Goal: Task Accomplishment & Management: Use online tool/utility

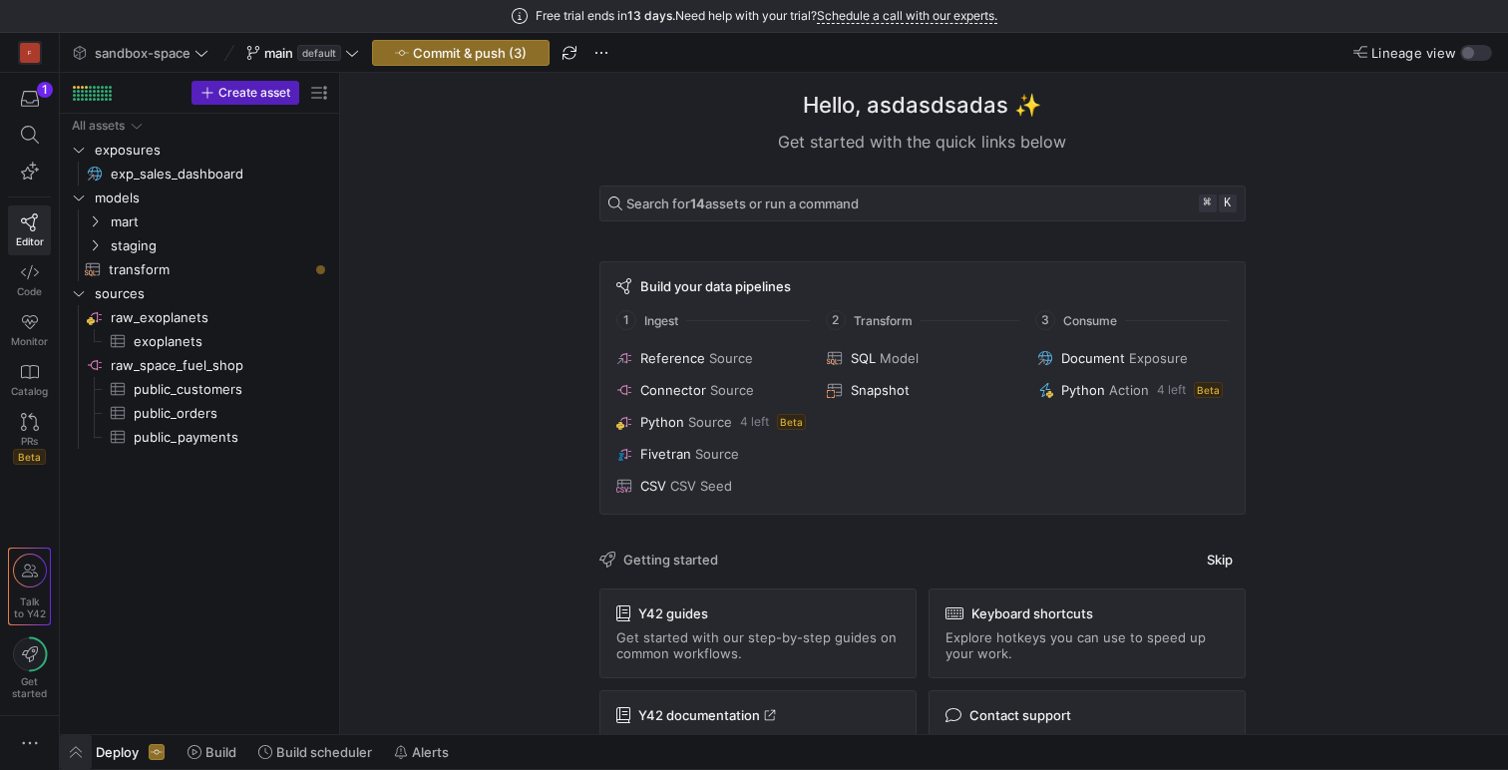
click at [80, 755] on span "button" at bounding box center [76, 752] width 32 height 34
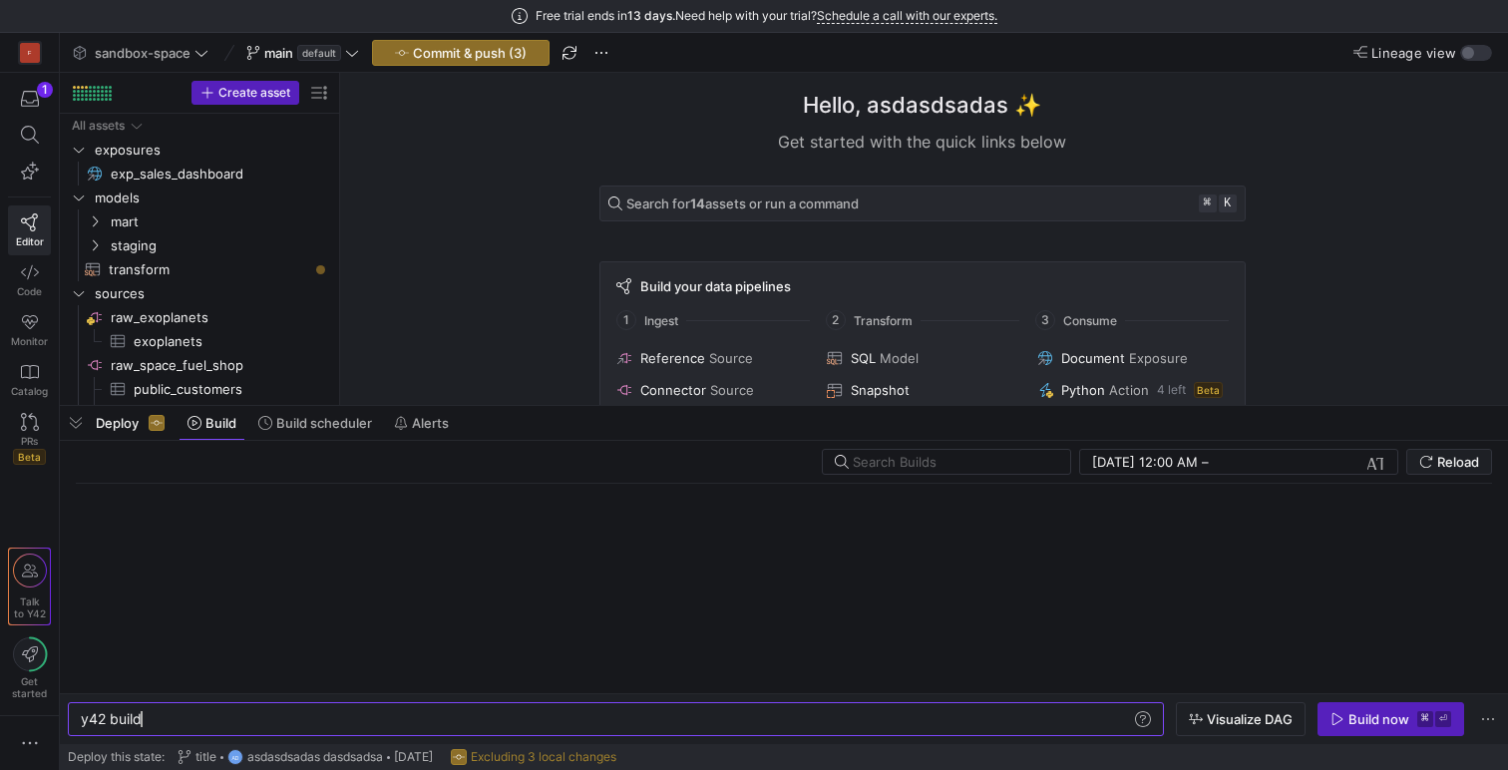
scroll to position [0, 60]
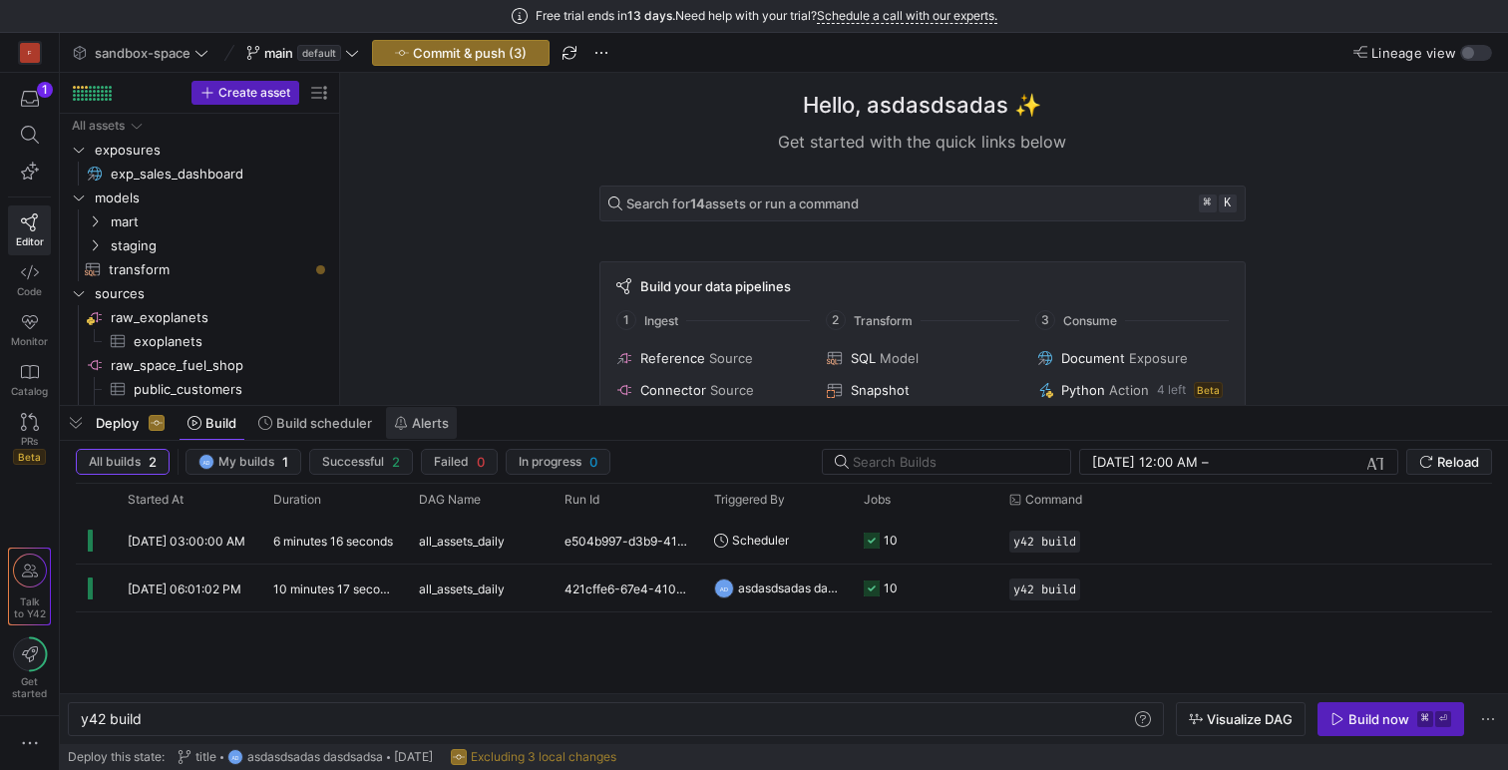
click at [431, 424] on span "Alerts" at bounding box center [430, 423] width 37 height 16
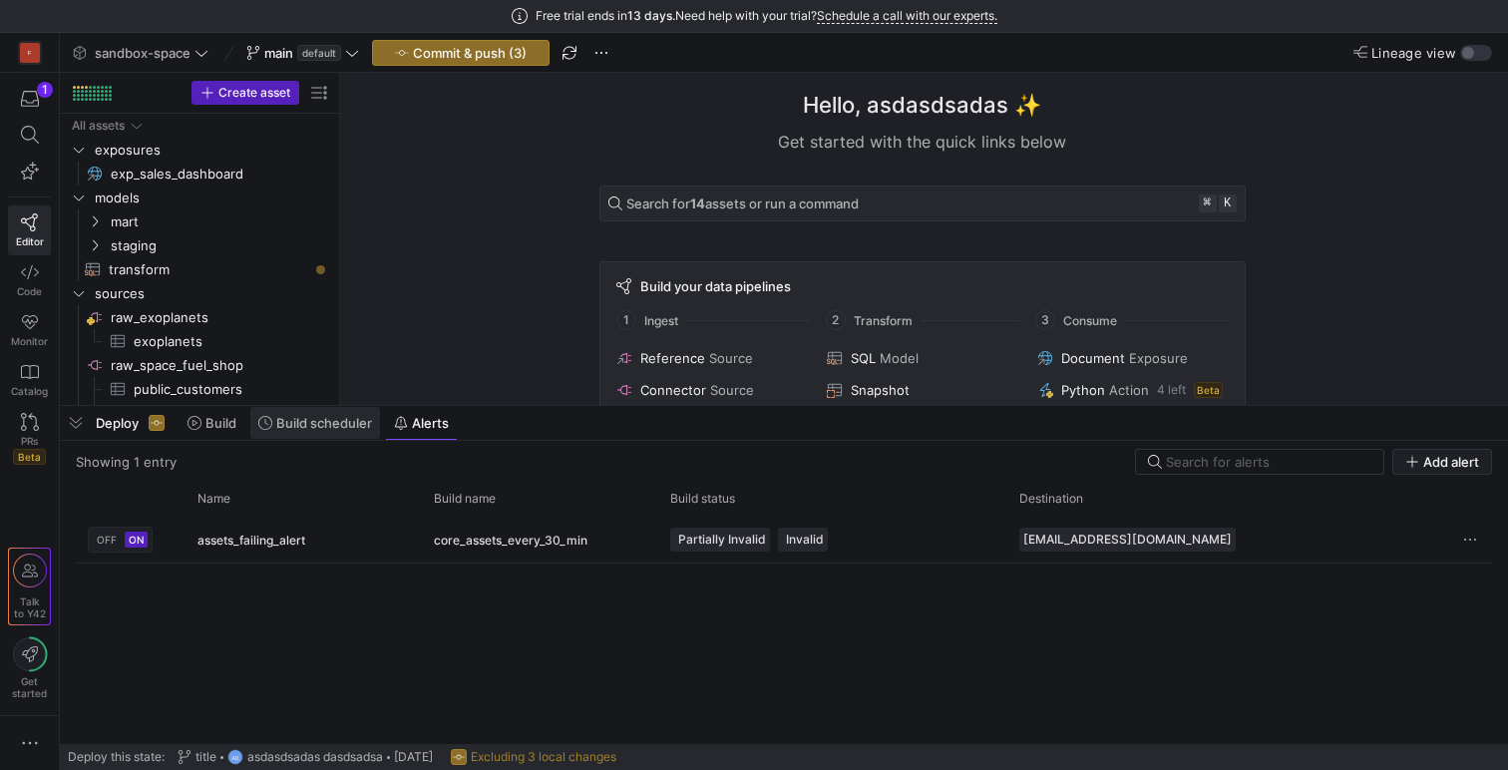
click at [324, 423] on span "Build scheduler" at bounding box center [324, 423] width 96 height 16
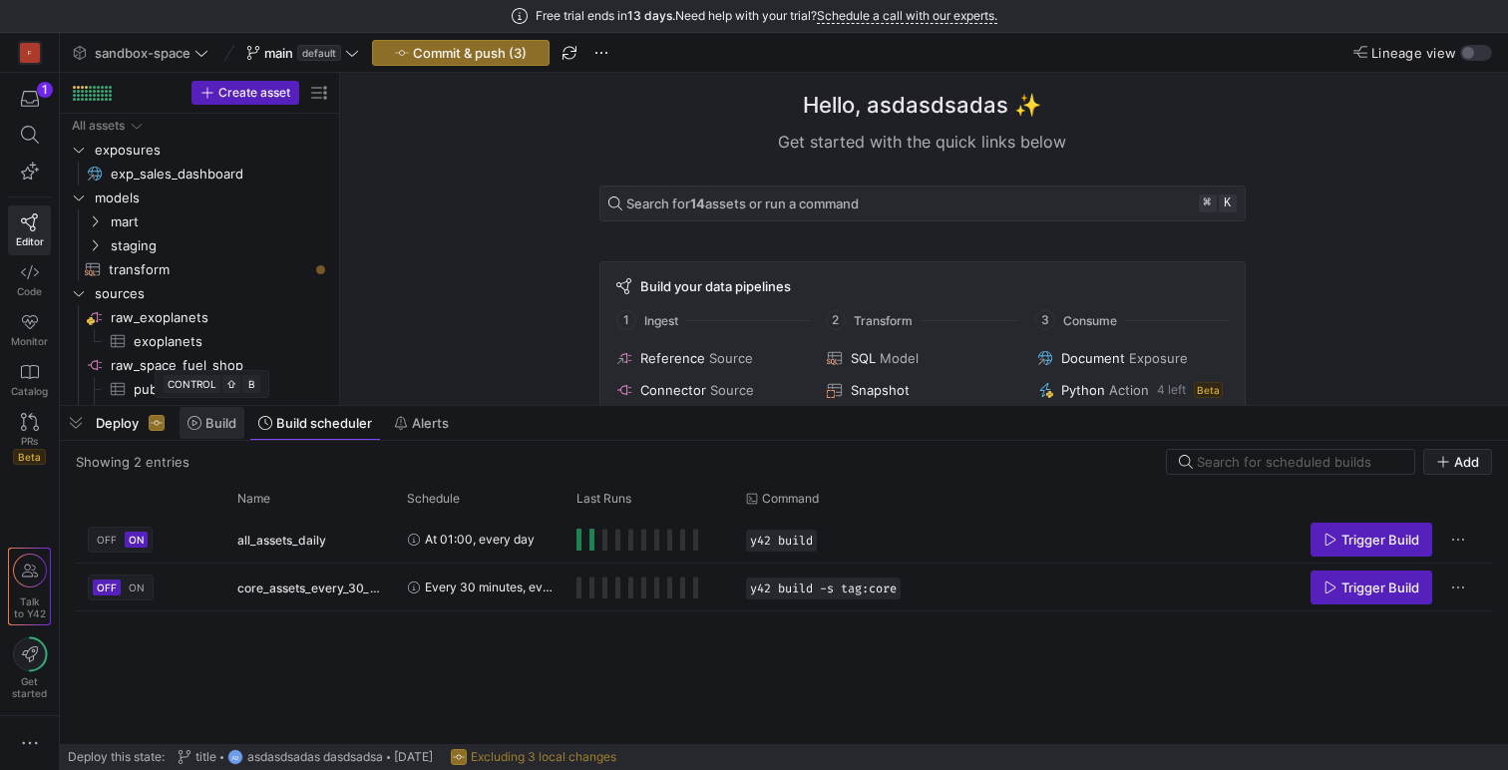
click at [208, 422] on span "Build" at bounding box center [220, 423] width 31 height 16
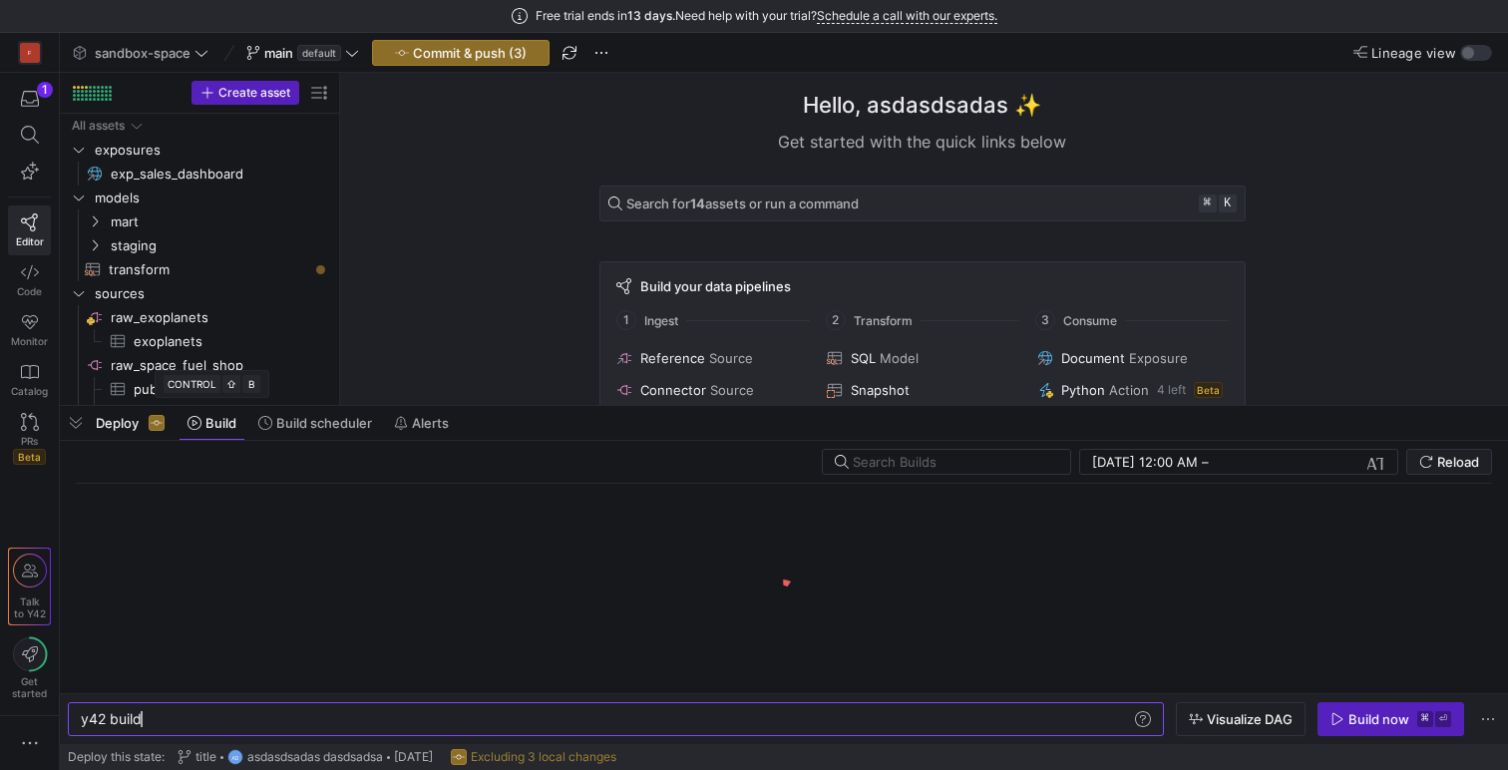
scroll to position [0, 60]
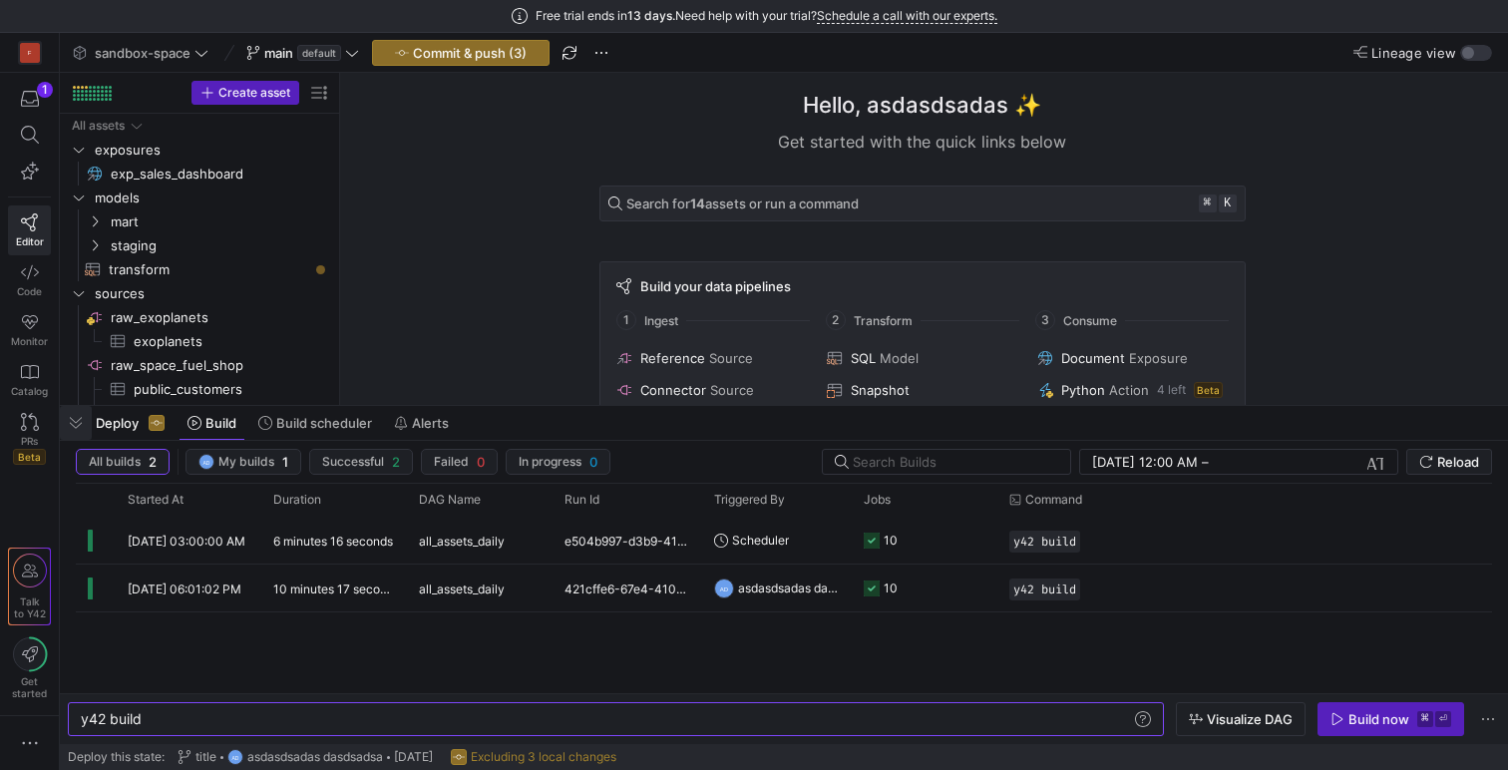
click at [71, 429] on span "button" at bounding box center [76, 423] width 32 height 34
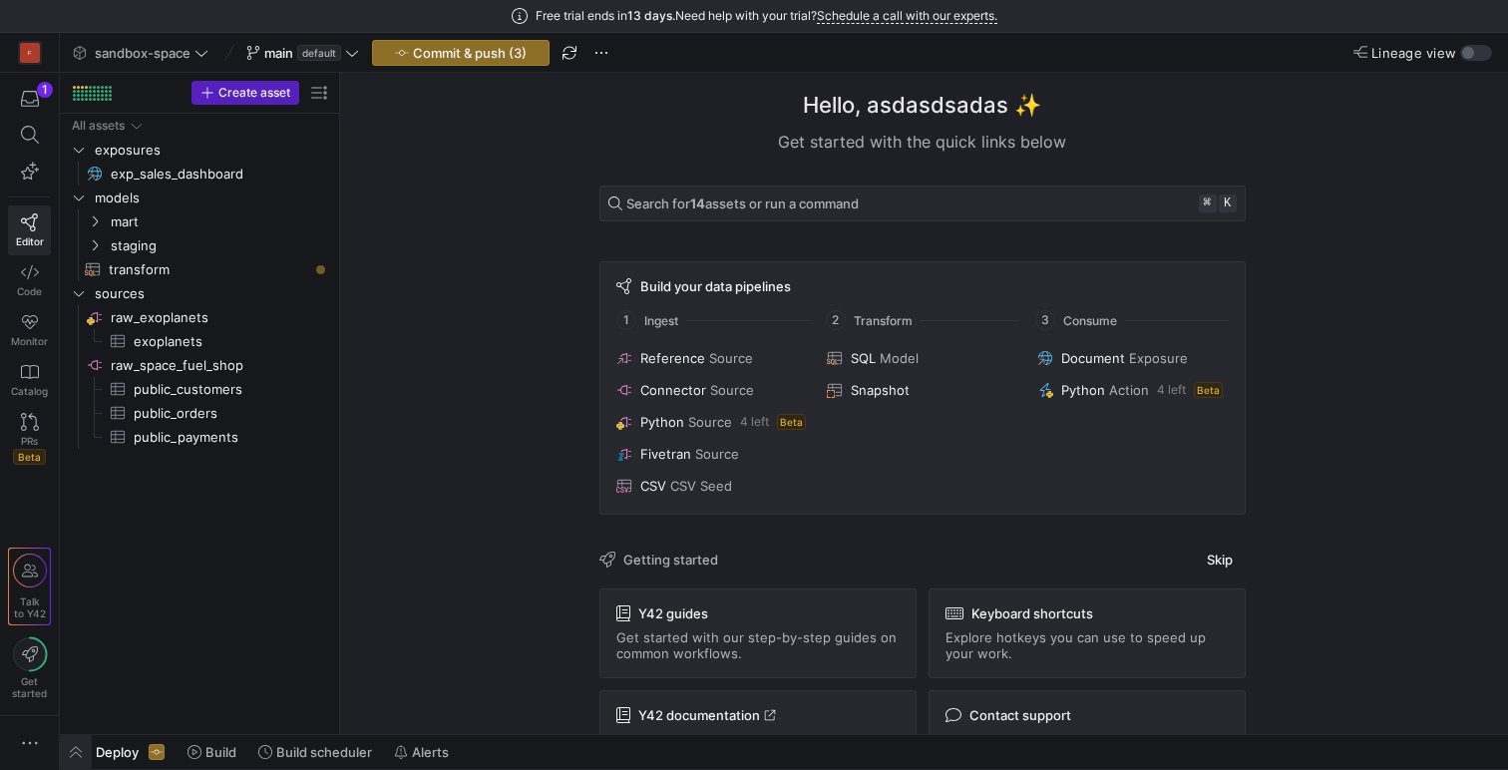
click at [77, 755] on span "button" at bounding box center [76, 752] width 32 height 34
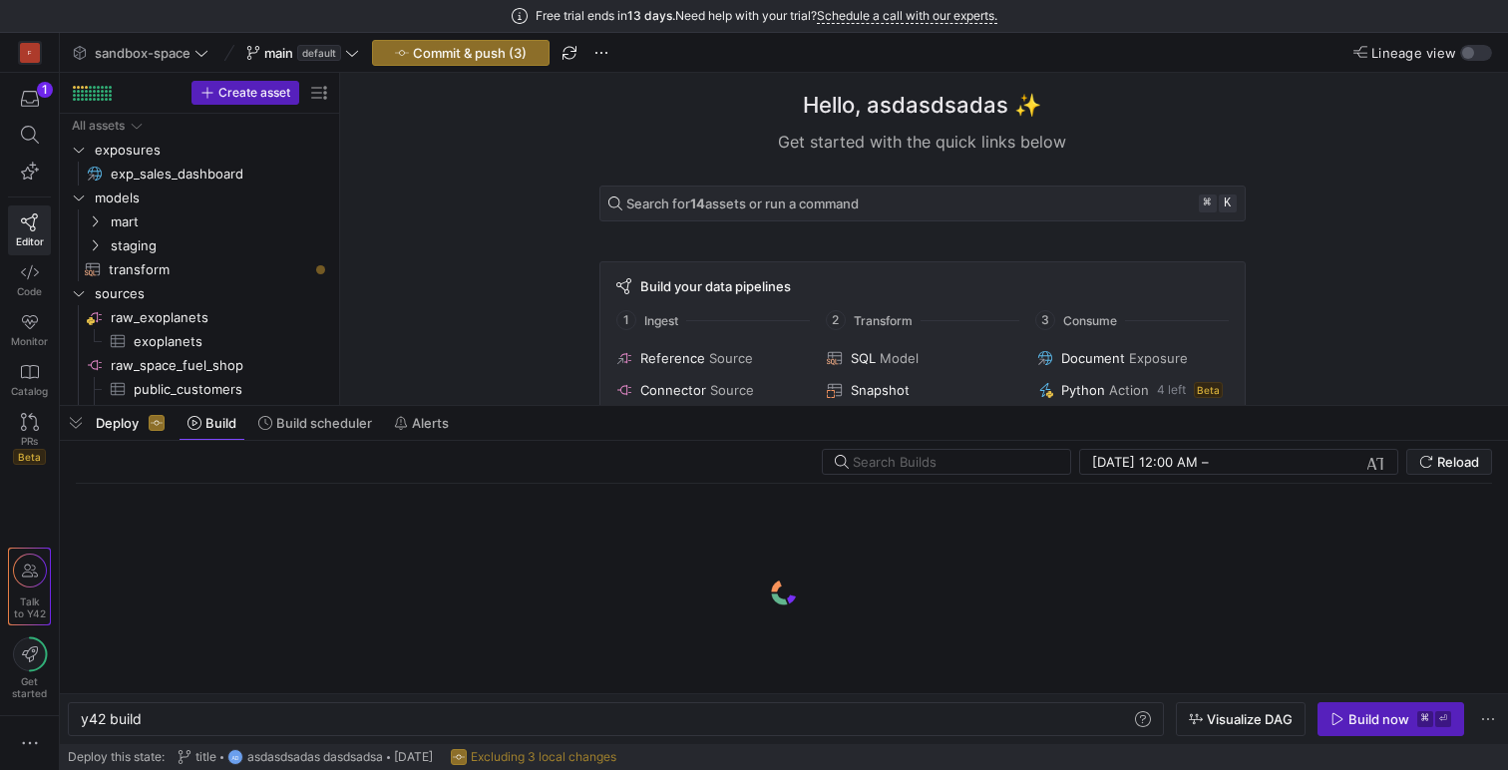
scroll to position [0, 60]
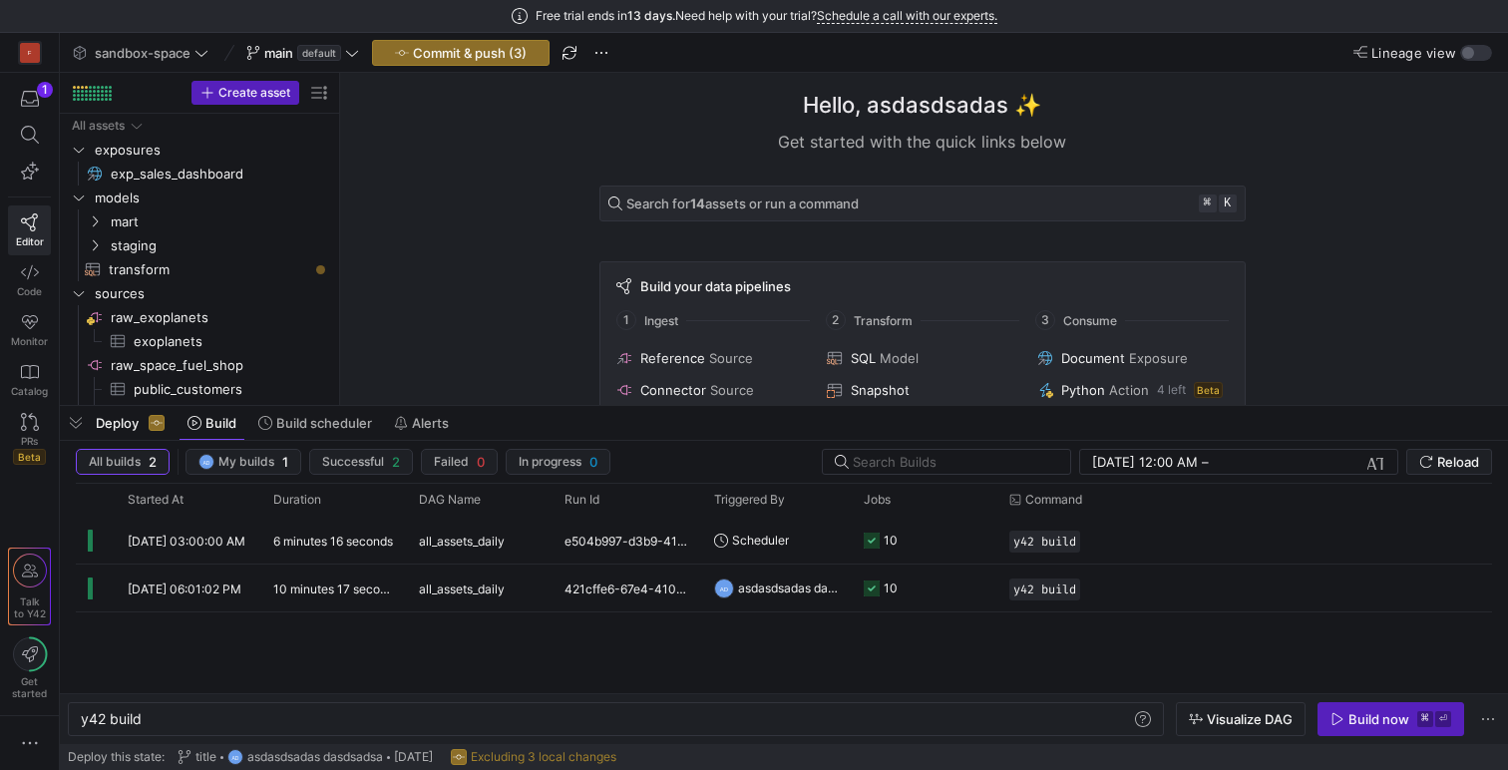
click at [110, 424] on span "Deploy" at bounding box center [117, 423] width 43 height 16
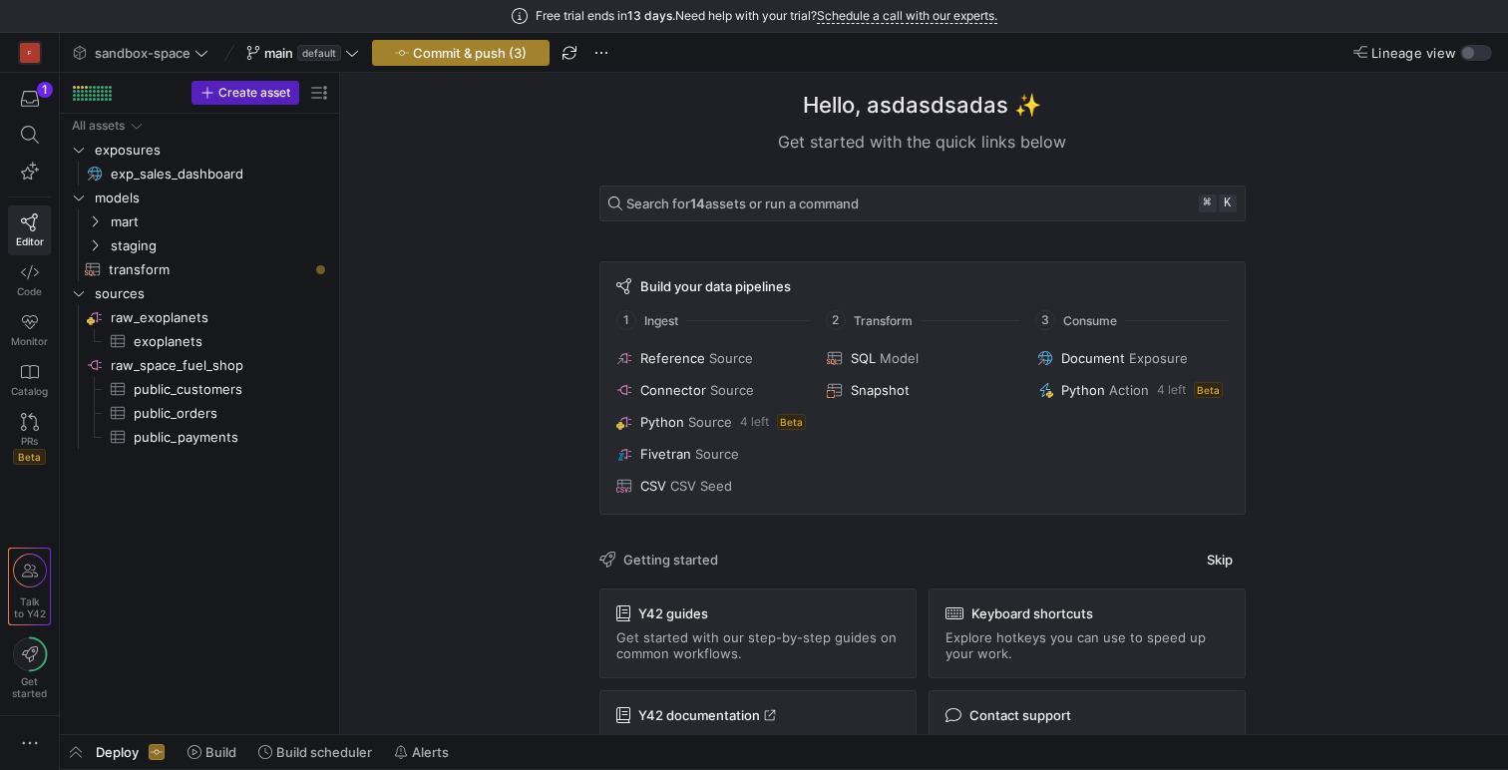
click at [481, 48] on span "Commit & push (3)" at bounding box center [470, 53] width 114 height 16
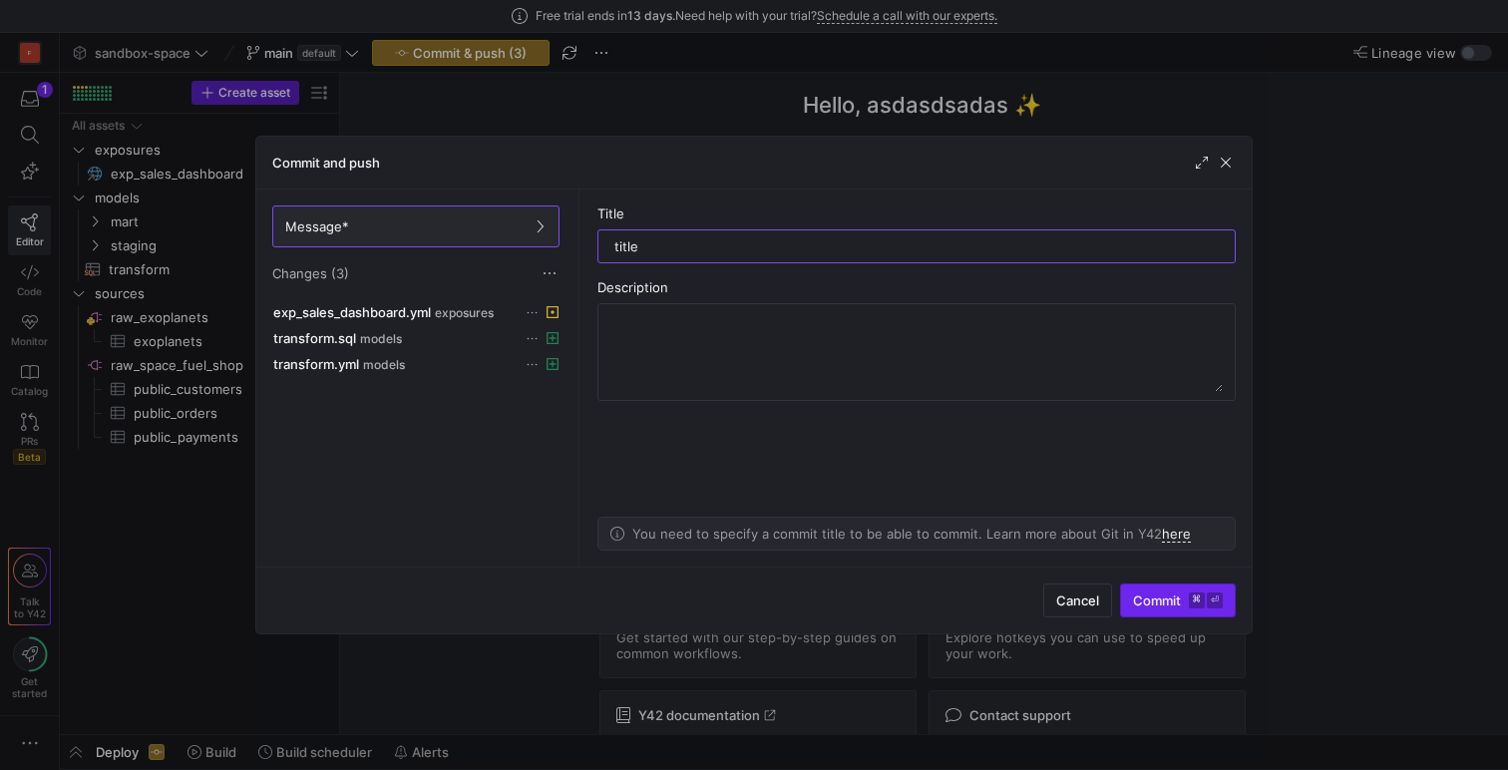
type input "title"
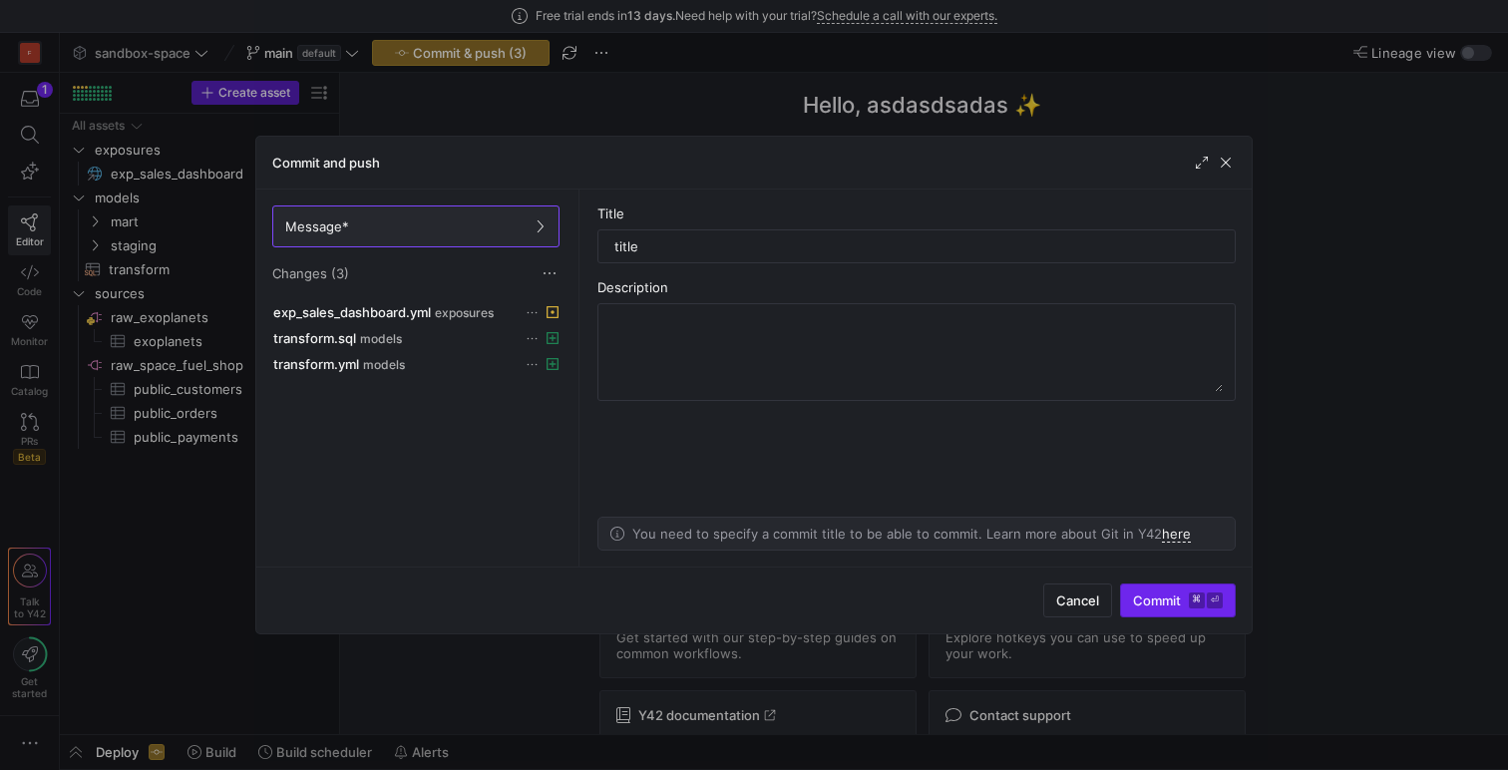
click at [1153, 605] on span "Commit ⌘ ⏎" at bounding box center [1178, 600] width 90 height 16
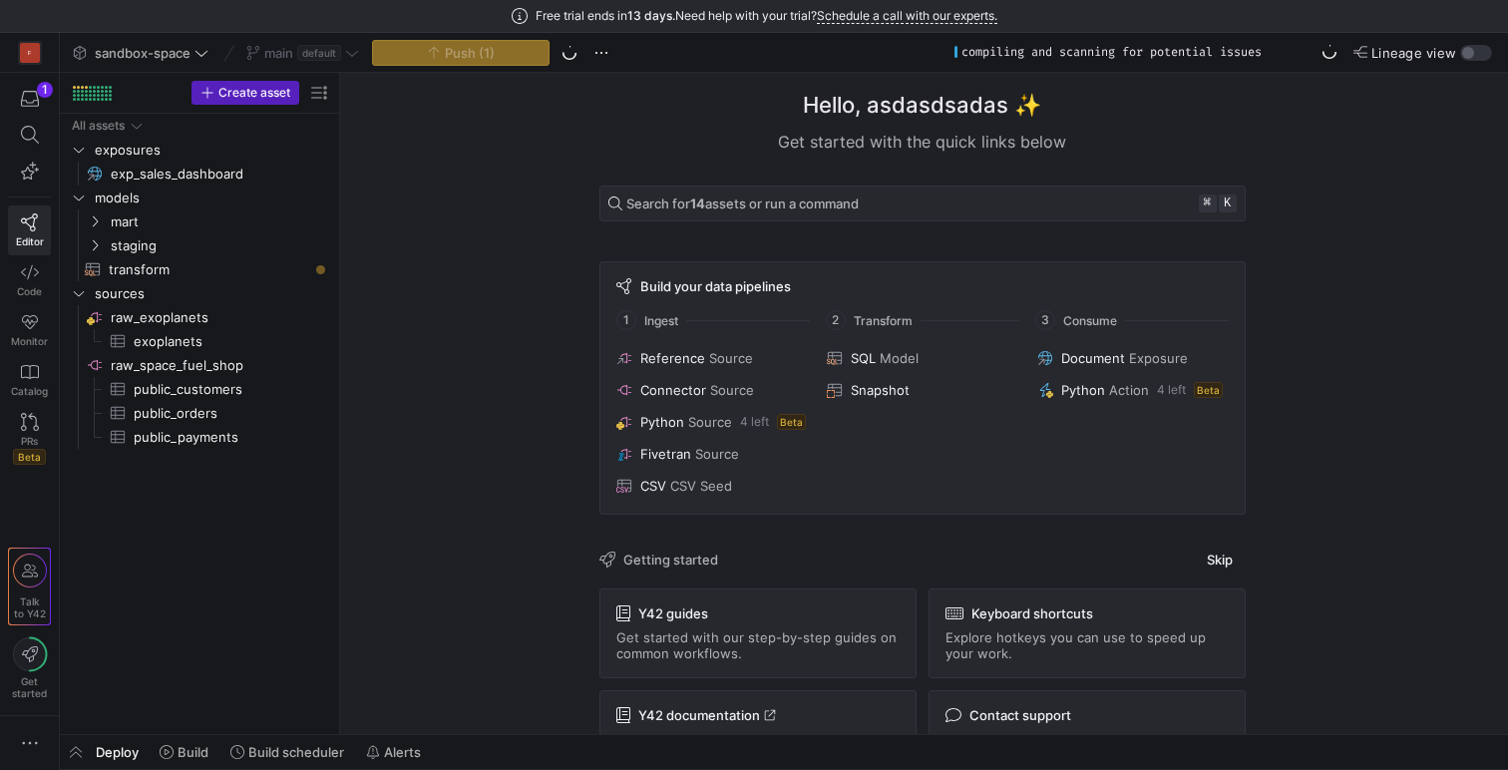
click at [481, 232] on div "Hello, asdasdsadas ✨ Get started with the quick links below Search for 14 asset…" at bounding box center [922, 403] width 1148 height 661
click at [1471, 57] on div "button" at bounding box center [1468, 53] width 12 height 12
click at [1426, 50] on span "Lineage view" at bounding box center [1413, 53] width 85 height 16
click at [1460, 50] on button "Lineage view" at bounding box center [1476, 53] width 32 height 16
click at [1450, 52] on span "Lineage view" at bounding box center [1413, 53] width 85 height 16
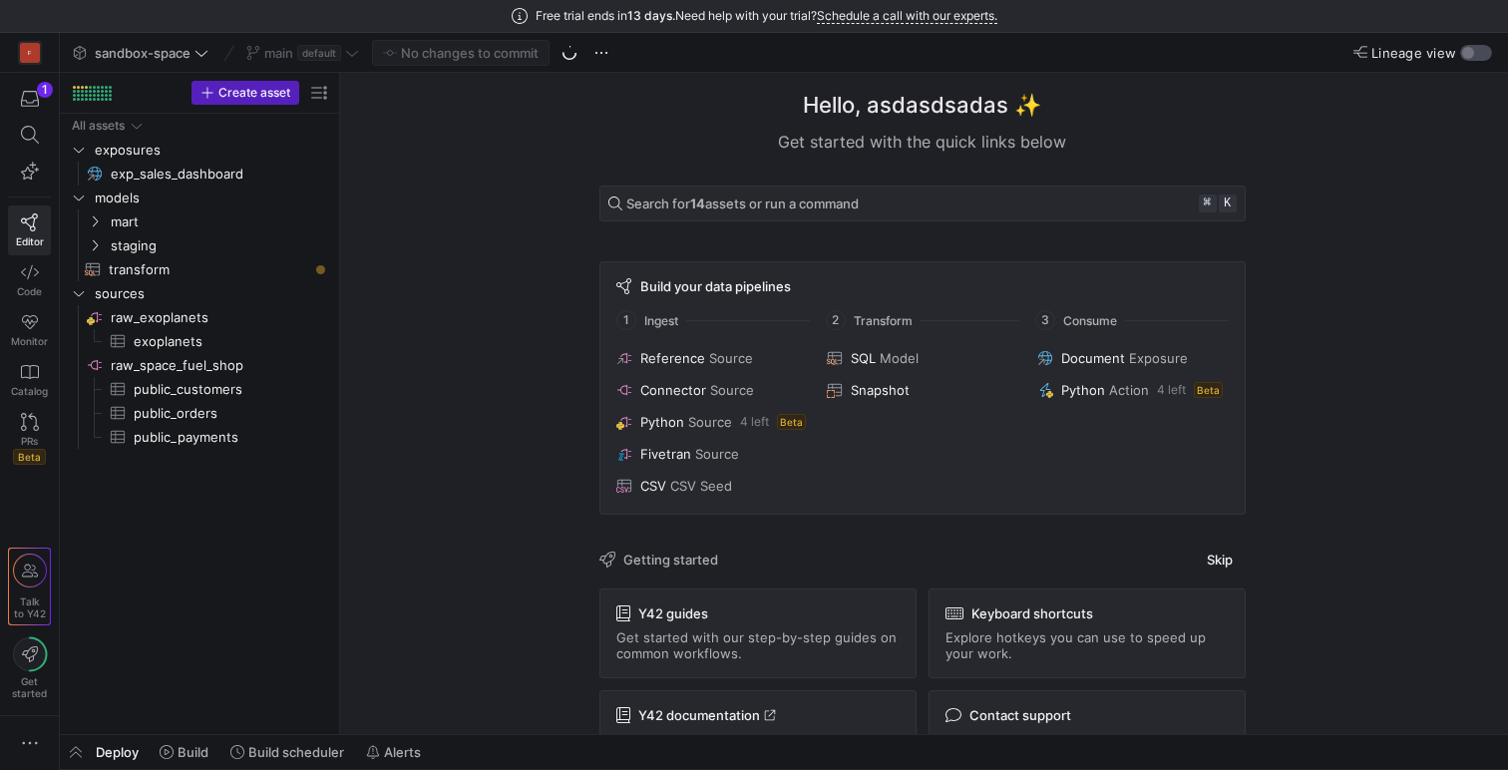
click at [1460, 52] on button "Lineage view" at bounding box center [1476, 53] width 32 height 16
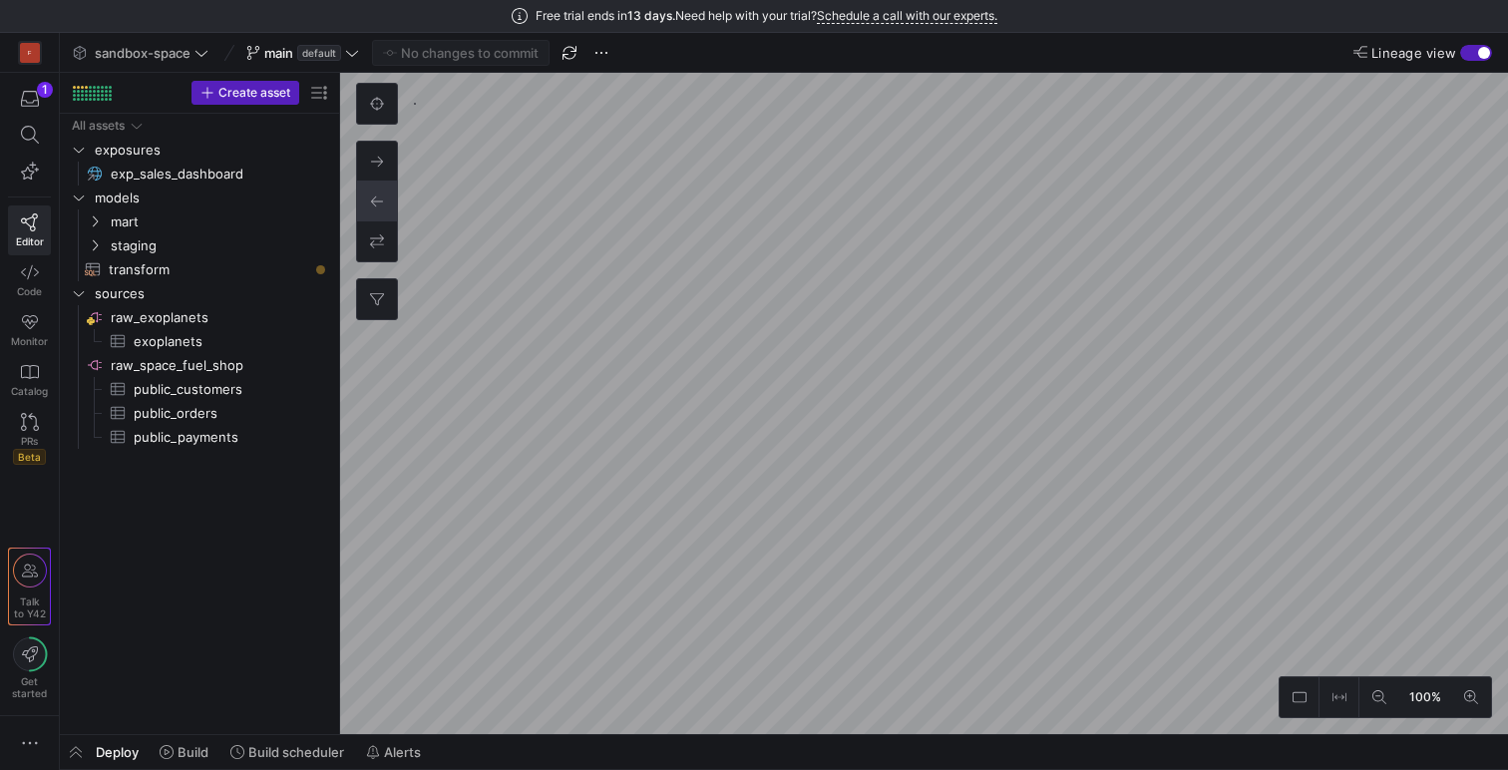
click at [485, 747] on div "Deploy Build Build scheduler Alerts" at bounding box center [784, 752] width 1448 height 34
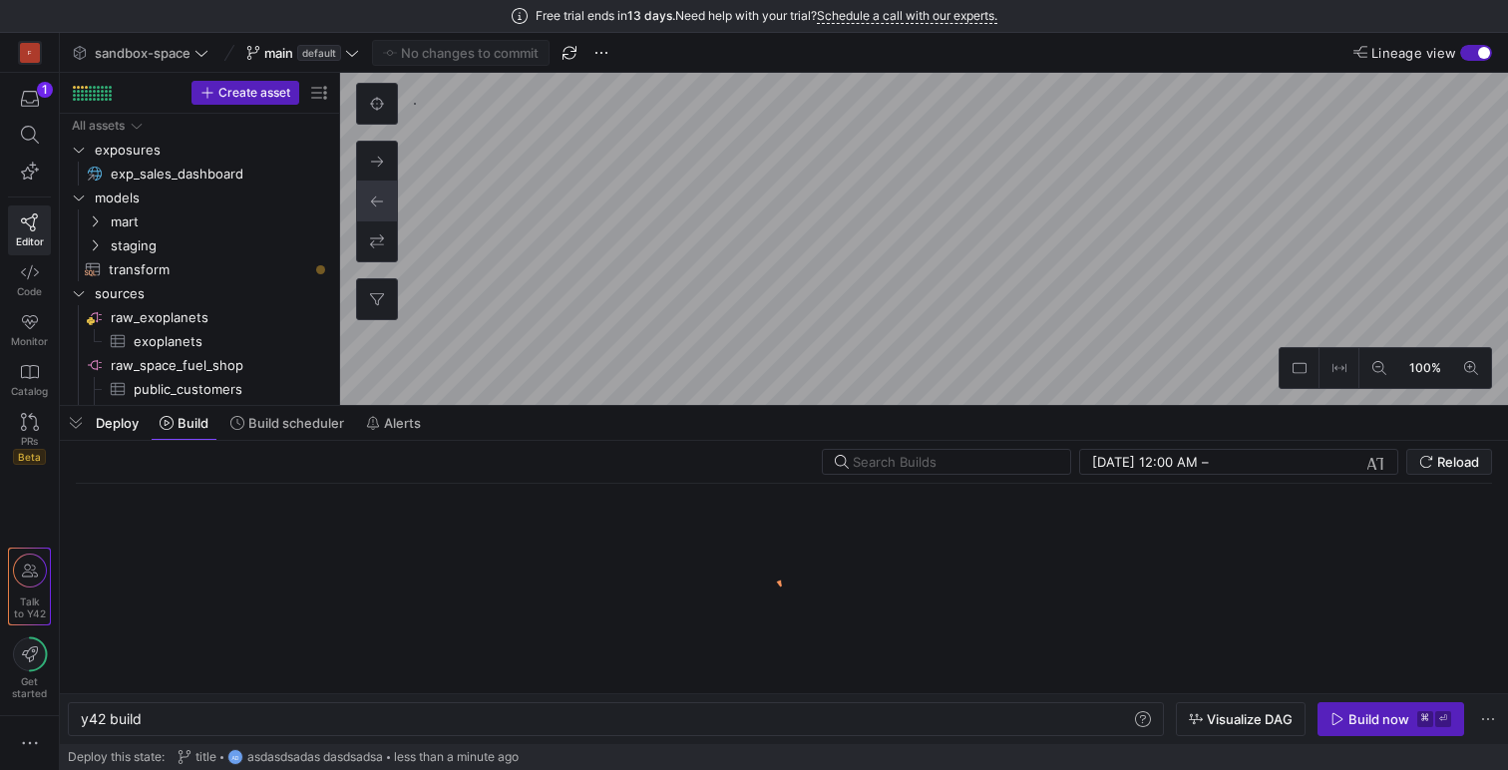
scroll to position [0, 60]
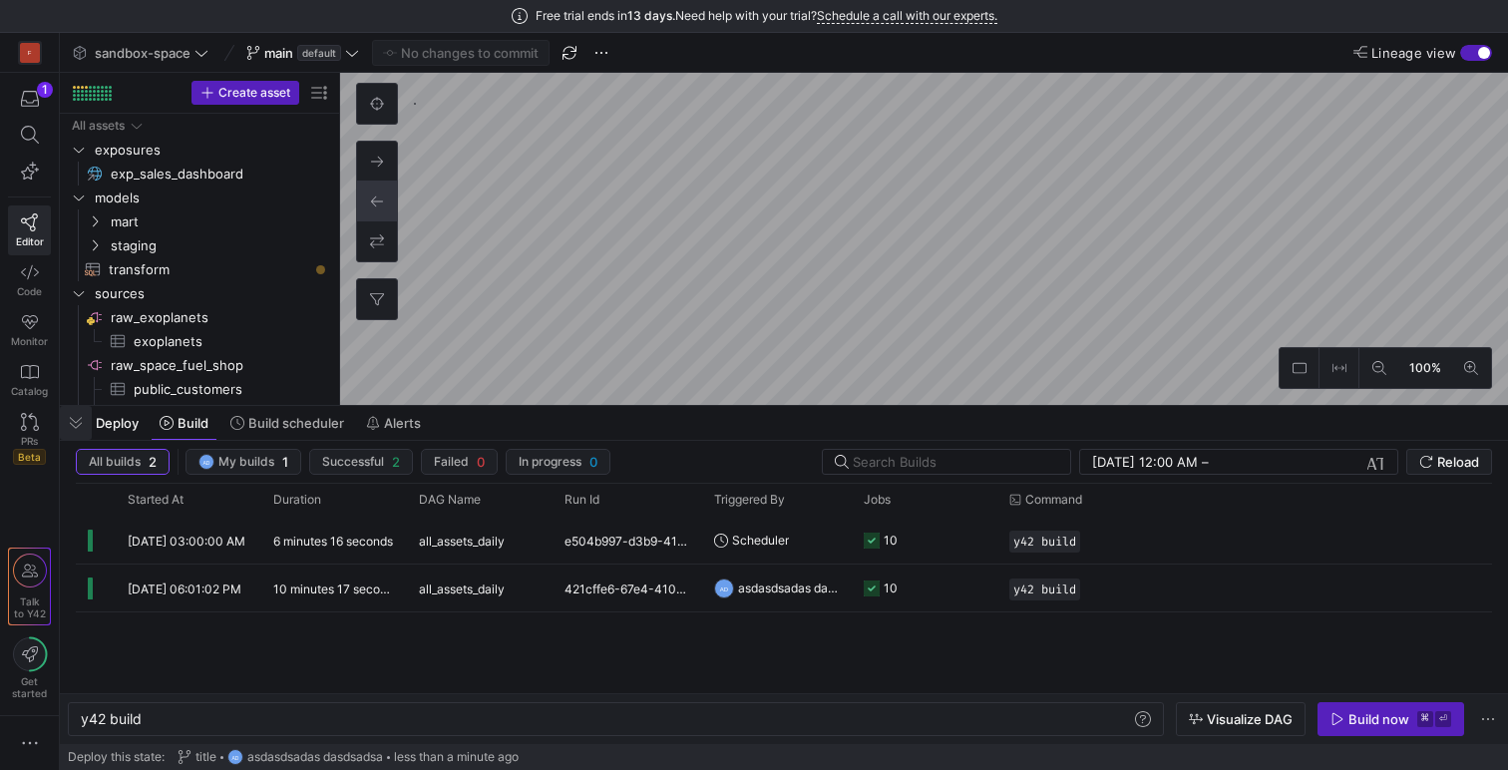
click at [69, 429] on span "button" at bounding box center [76, 423] width 32 height 34
